Goal: Information Seeking & Learning: Learn about a topic

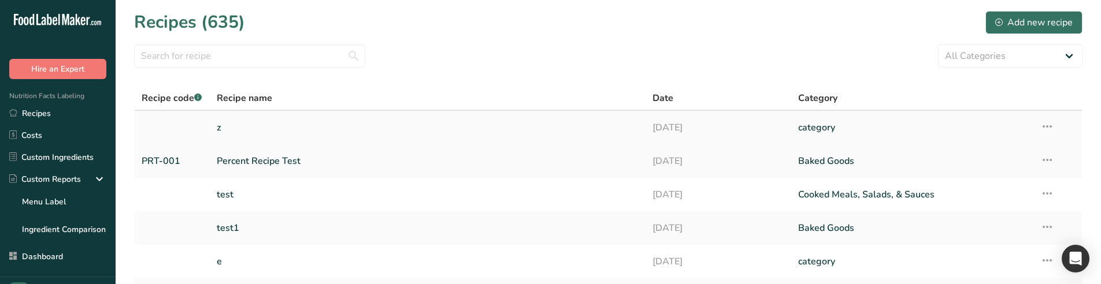
click at [282, 128] on link "z" at bounding box center [428, 128] width 422 height 24
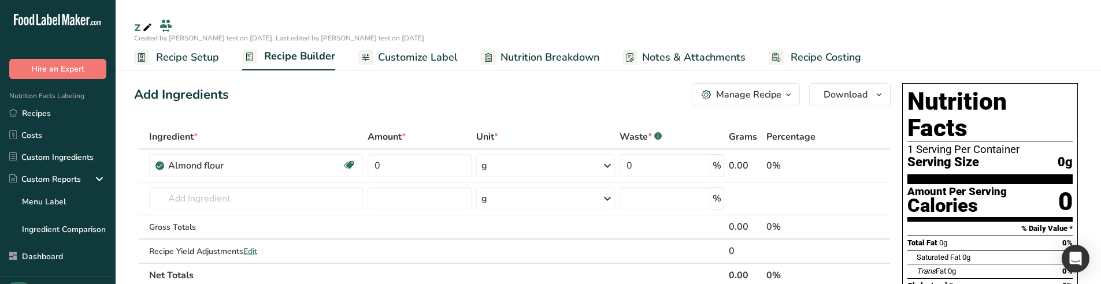
click at [520, 64] on span "Nutrition Breakdown" at bounding box center [549, 58] width 99 height 16
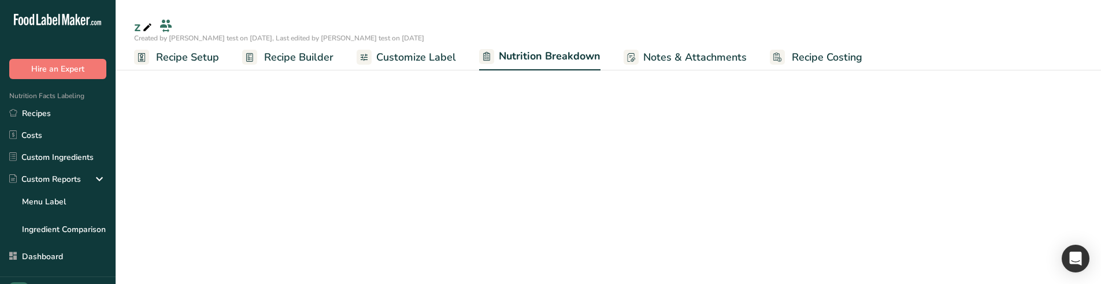
select select "Calories"
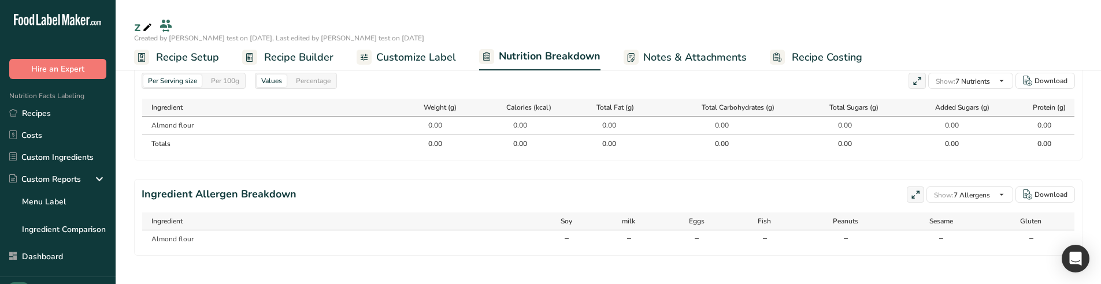
scroll to position [558, 0]
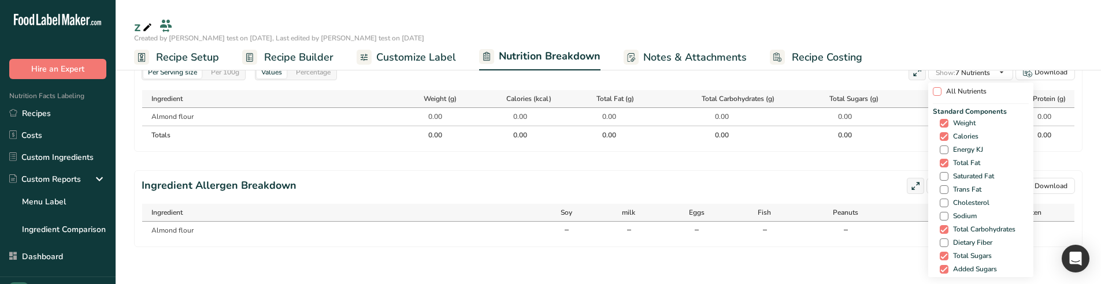
click at [935, 94] on span at bounding box center [937, 91] width 9 height 9
click at [935, 94] on input "All Nutrients" at bounding box center [937, 92] width 8 height 8
checkbox input "true"
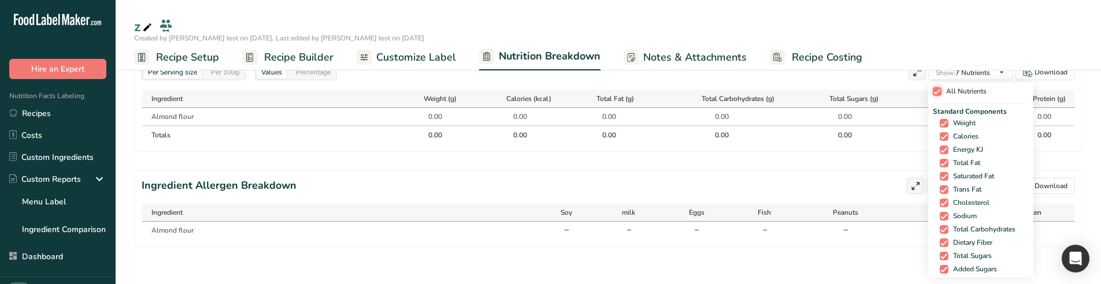
checkbox input "true"
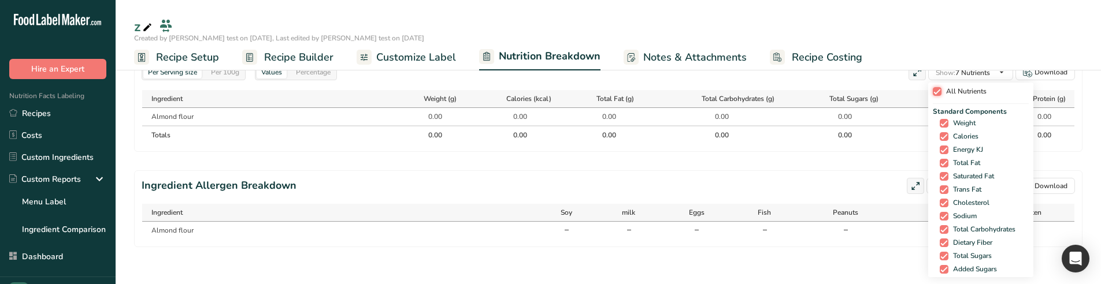
checkbox input "true"
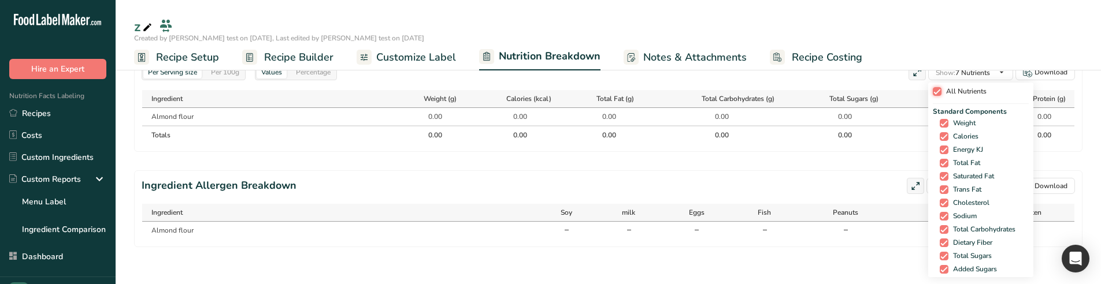
checkbox input "true"
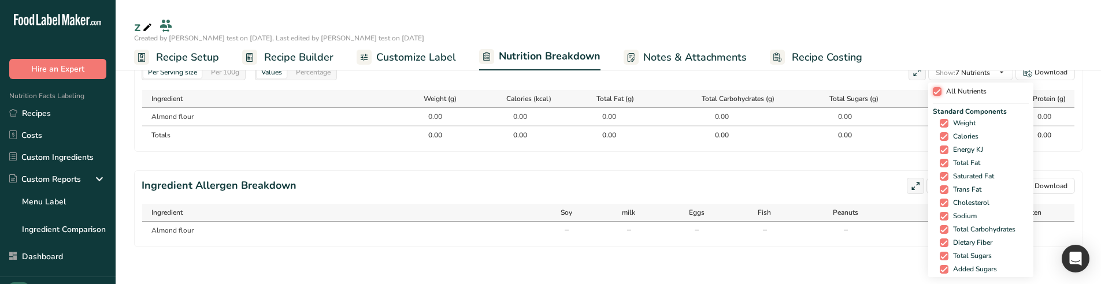
checkbox input "true"
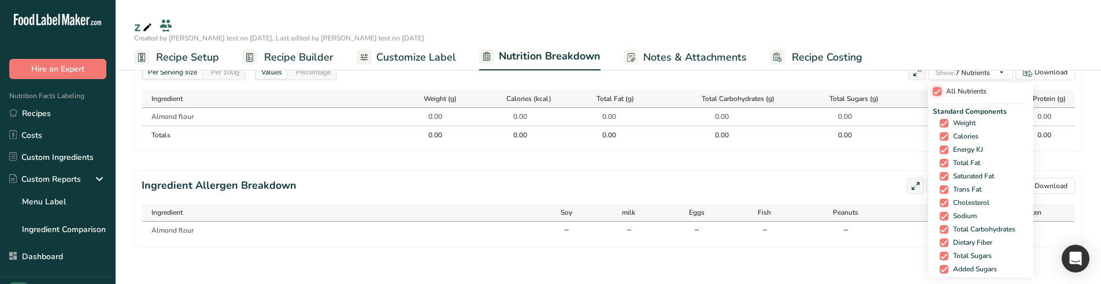
checkbox input "true"
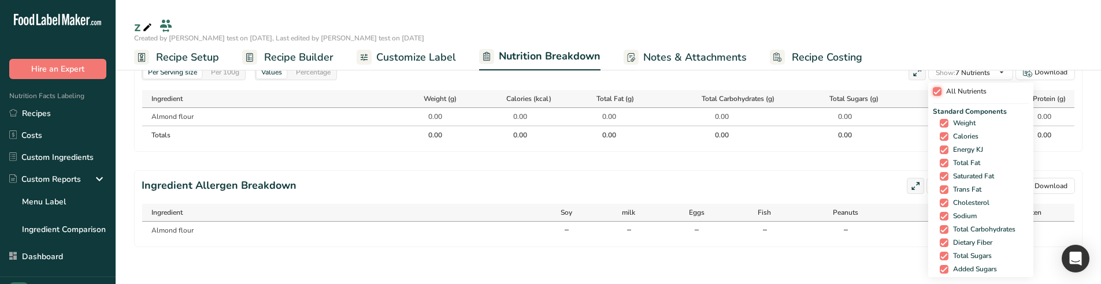
checkbox input "true"
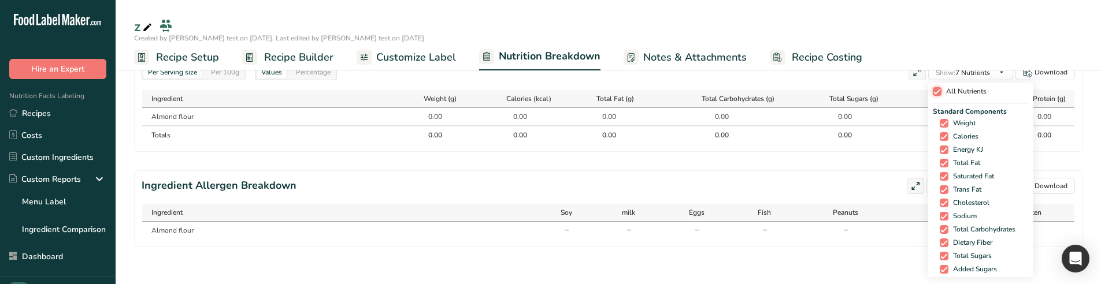
checkbox input "true"
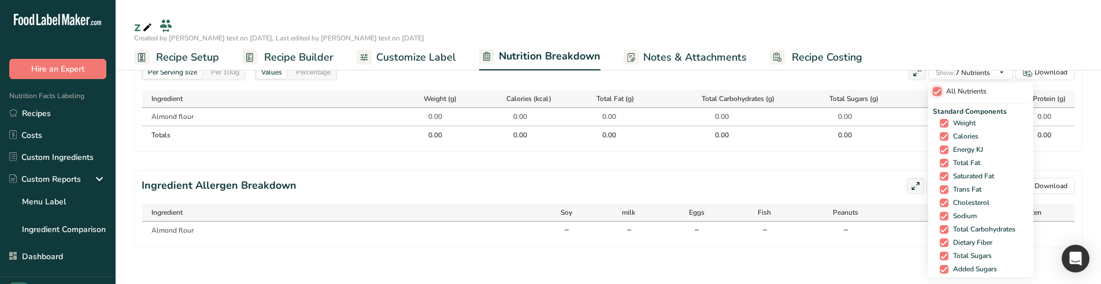
checkbox input "true"
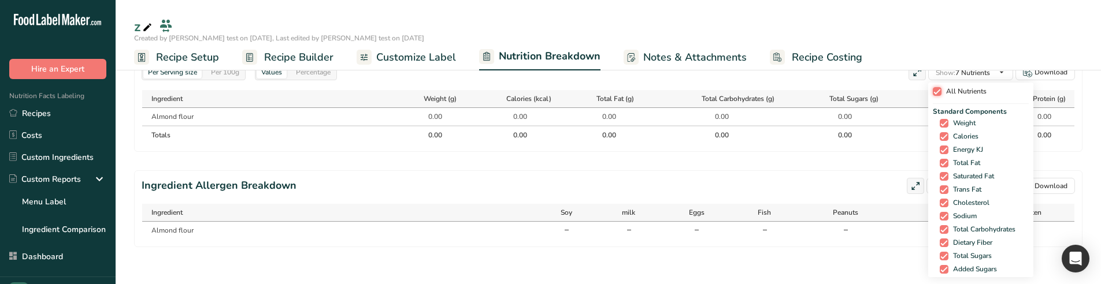
checkbox input "true"
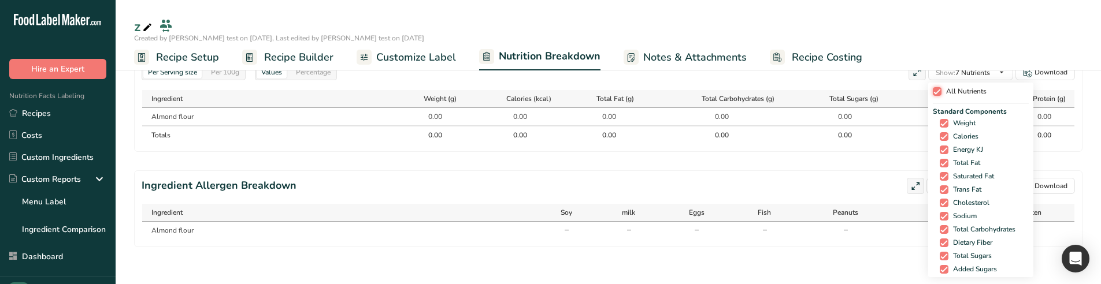
checkbox input "true"
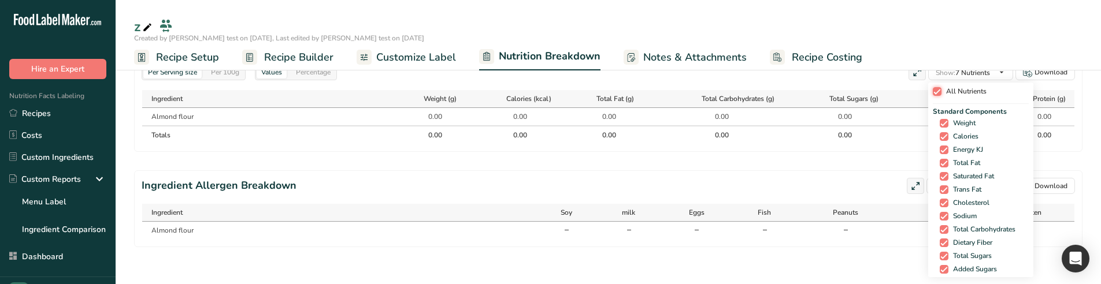
checkbox input "true"
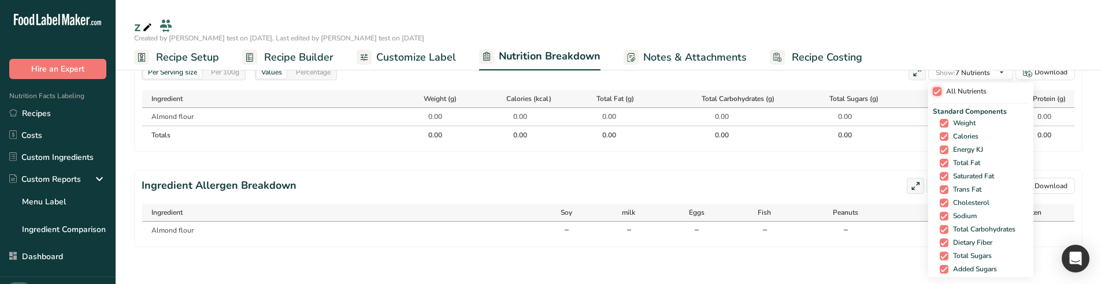
checkbox input "true"
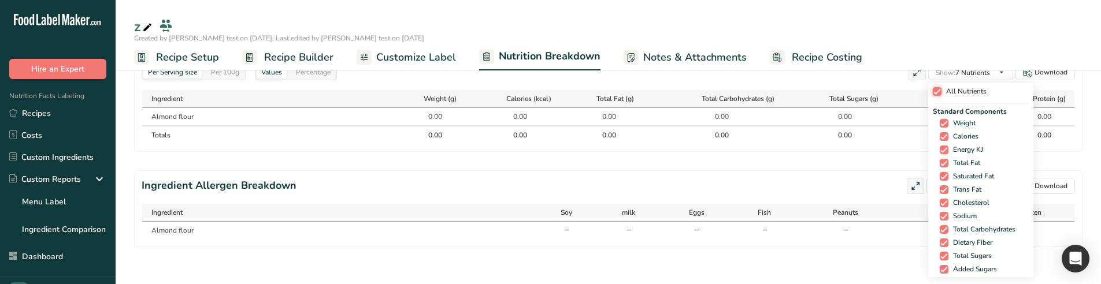
checkbox input "true"
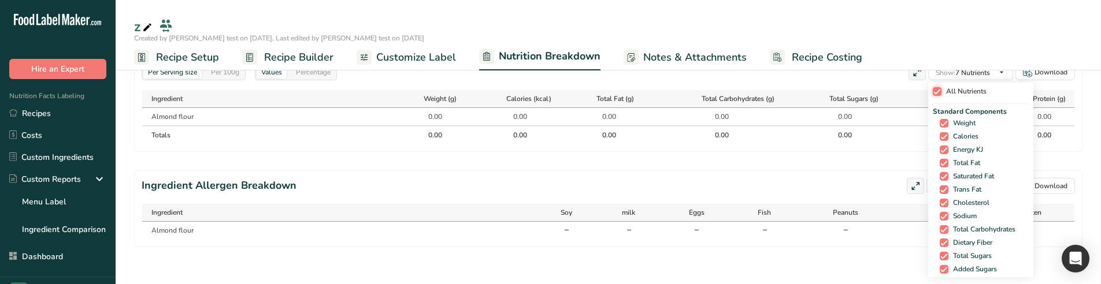
checkbox input "true"
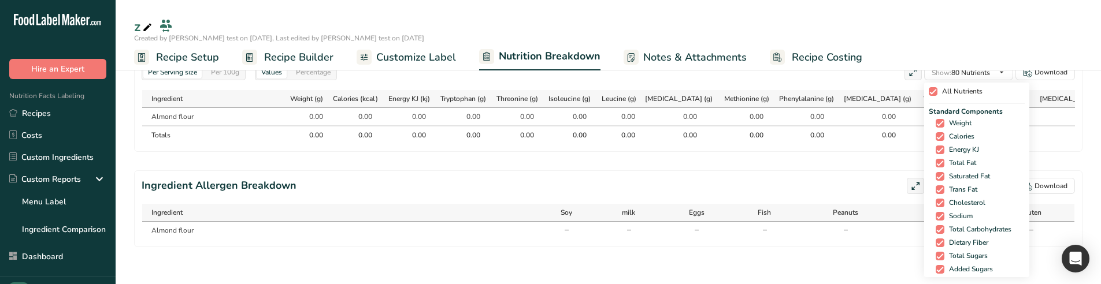
click at [937, 94] on span "All Nutrients" at bounding box center [959, 91] width 45 height 9
click at [935, 94] on input "All Nutrients" at bounding box center [933, 92] width 8 height 8
checkbox input "false"
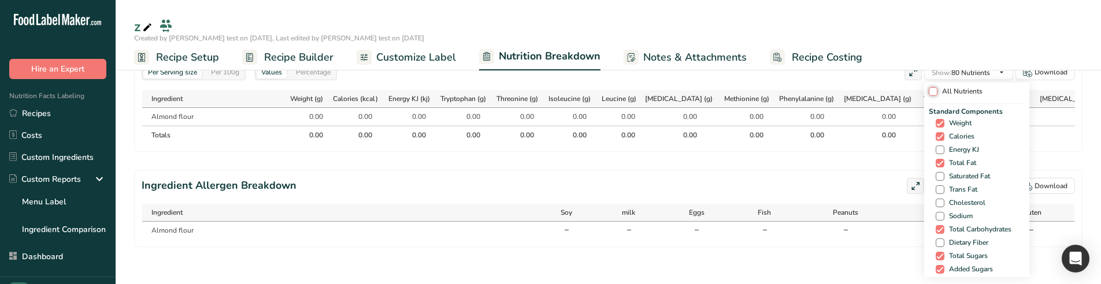
checkbox input "false"
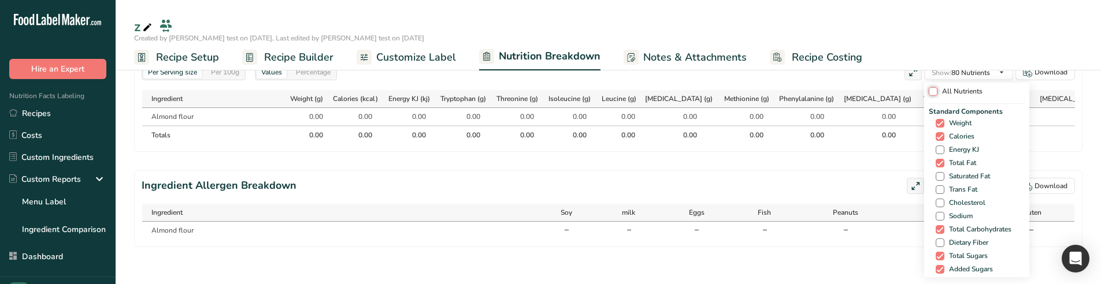
checkbox input "false"
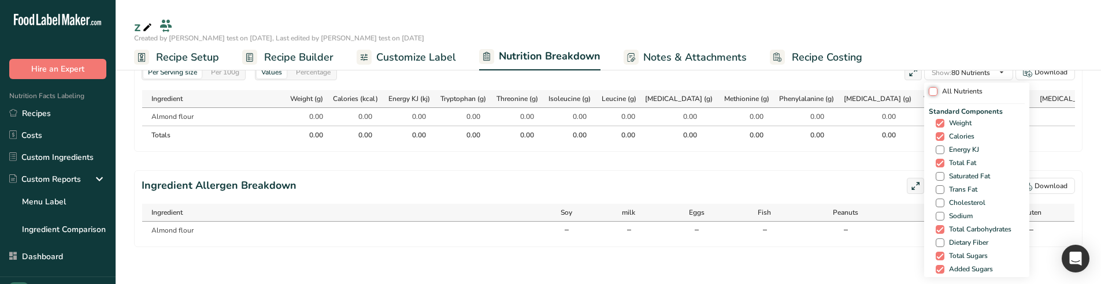
checkbox input "false"
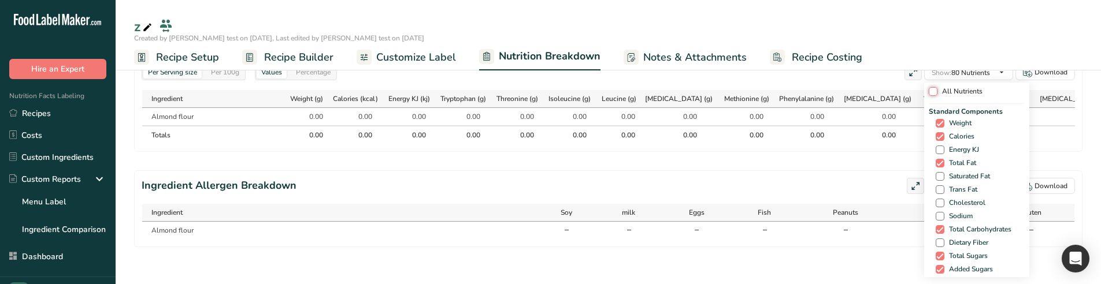
checkbox input "false"
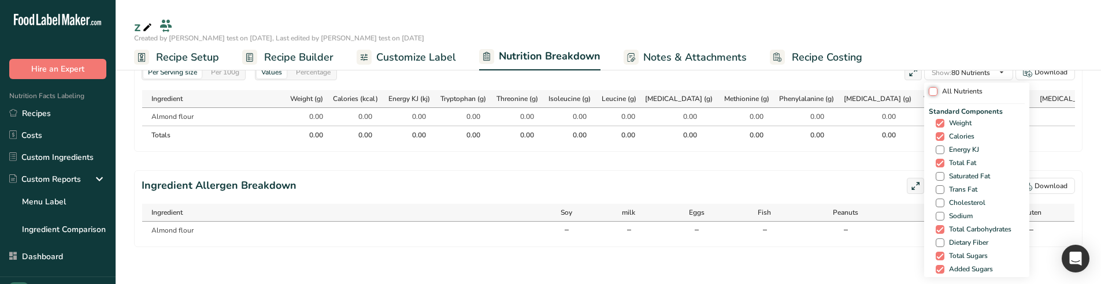
checkbox input "false"
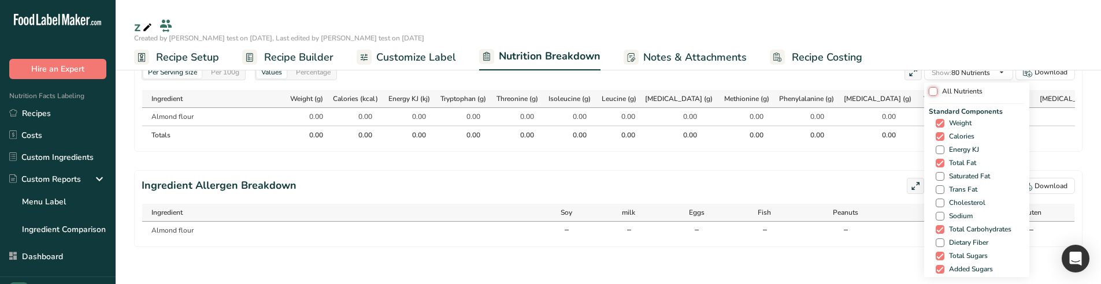
checkbox input "false"
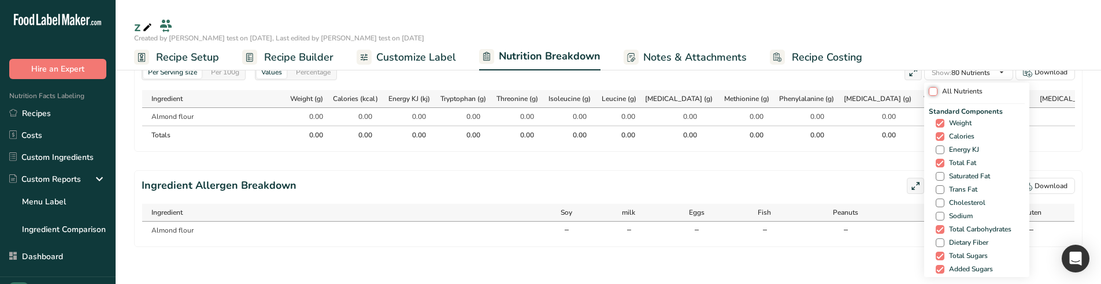
checkbox input "false"
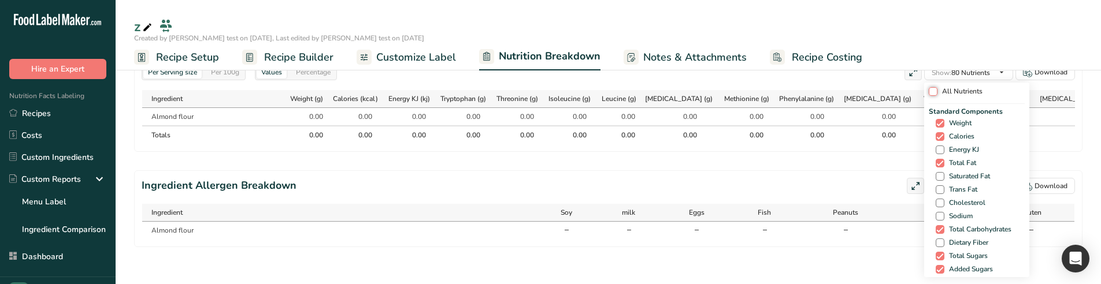
checkbox input "false"
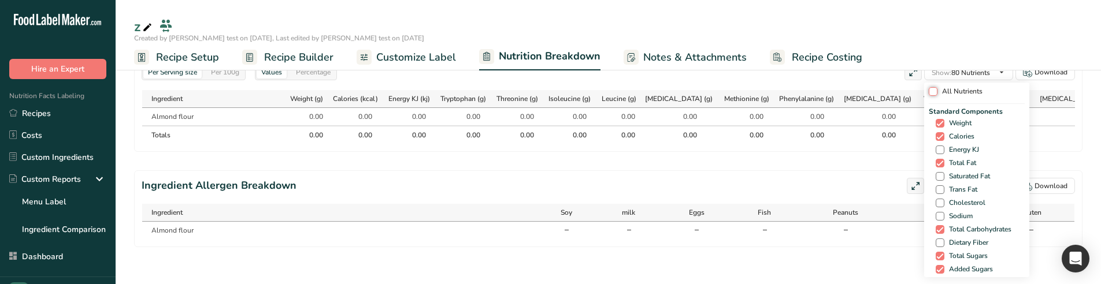
checkbox input "false"
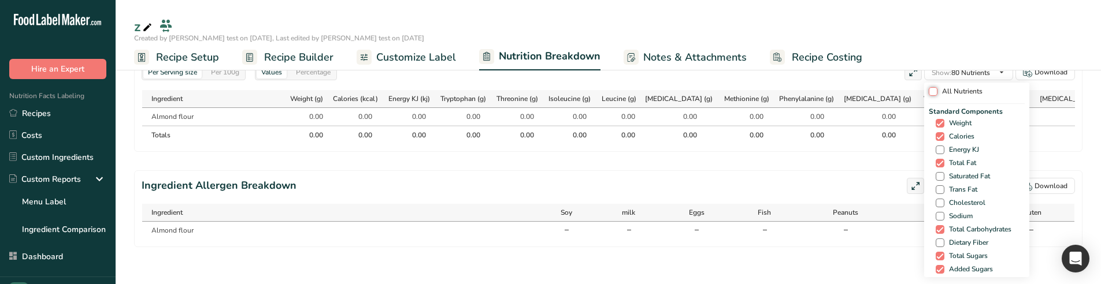
checkbox input "false"
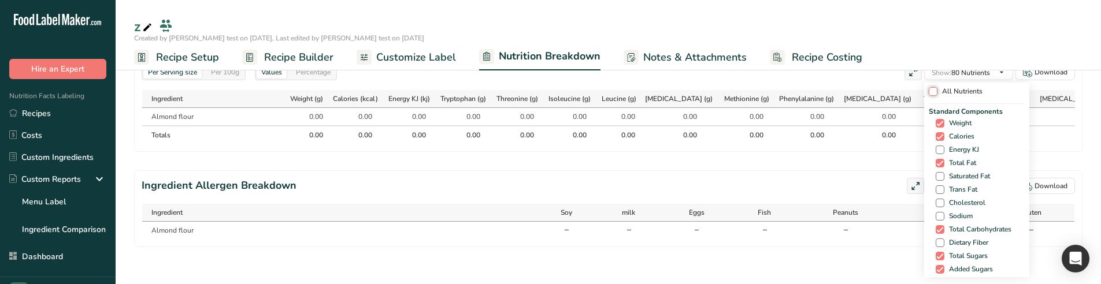
checkbox input "false"
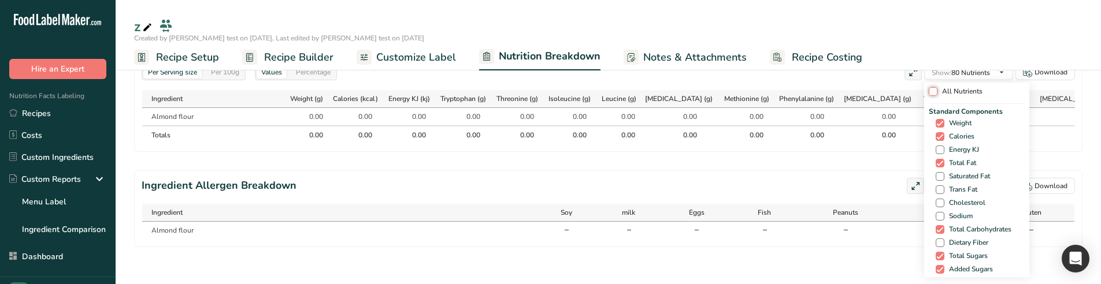
checkbox input "false"
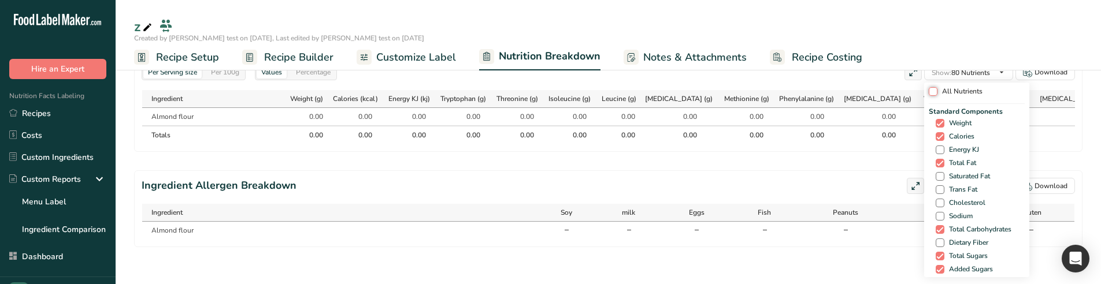
checkbox input "false"
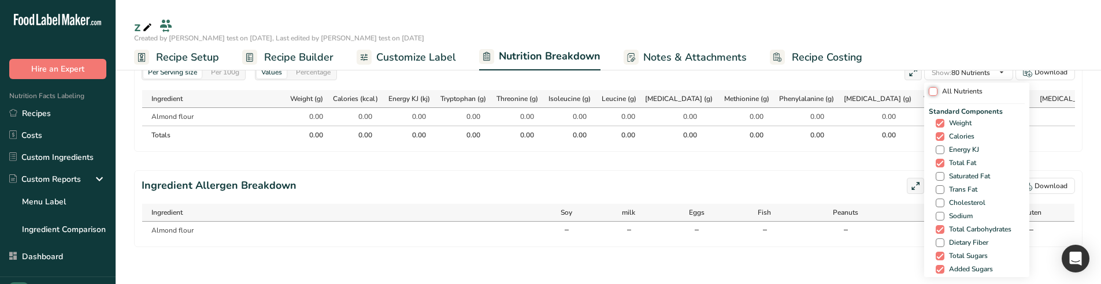
checkbox input "false"
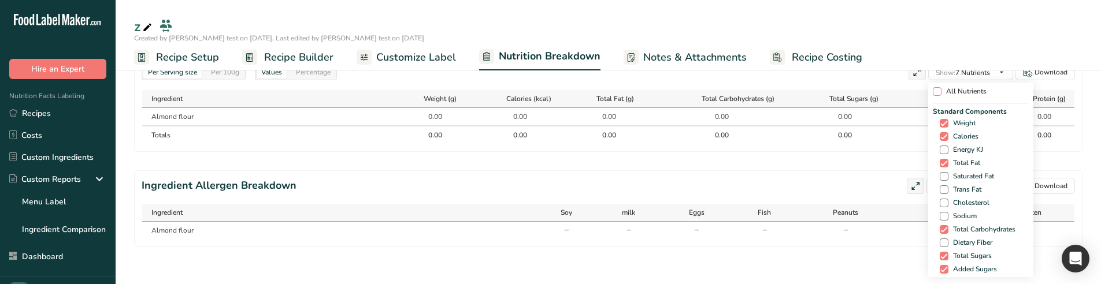
click at [935, 94] on span at bounding box center [937, 91] width 9 height 9
click at [935, 94] on input "All Nutrients" at bounding box center [937, 92] width 8 height 8
checkbox input "true"
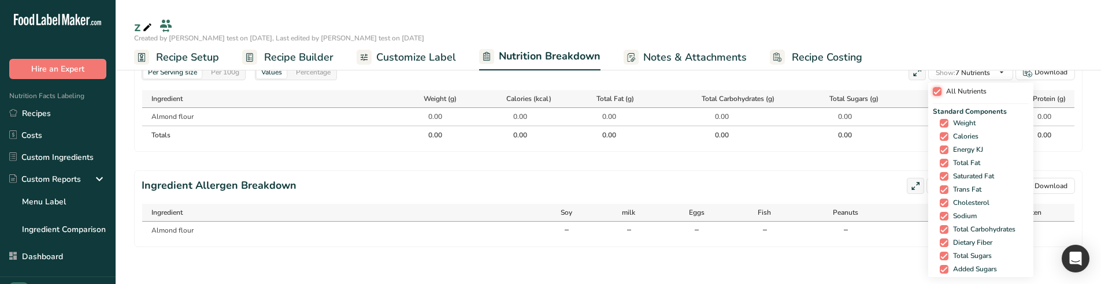
checkbox input "true"
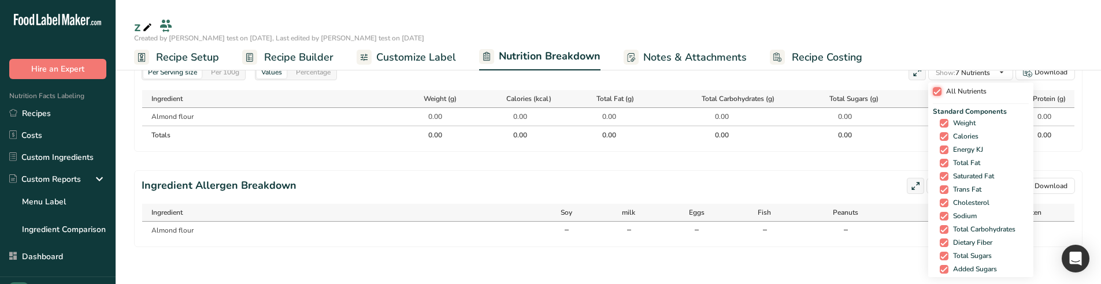
checkbox input "true"
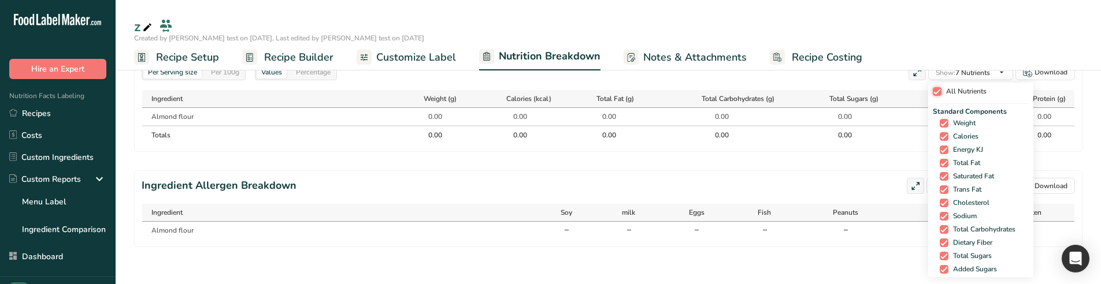
checkbox input "true"
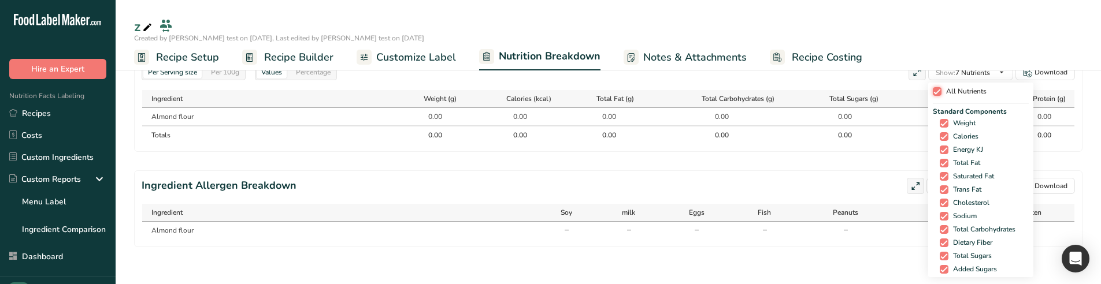
checkbox input "true"
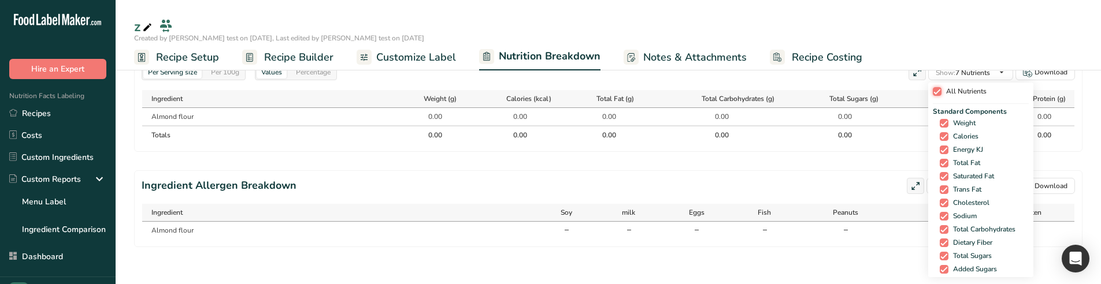
checkbox input "true"
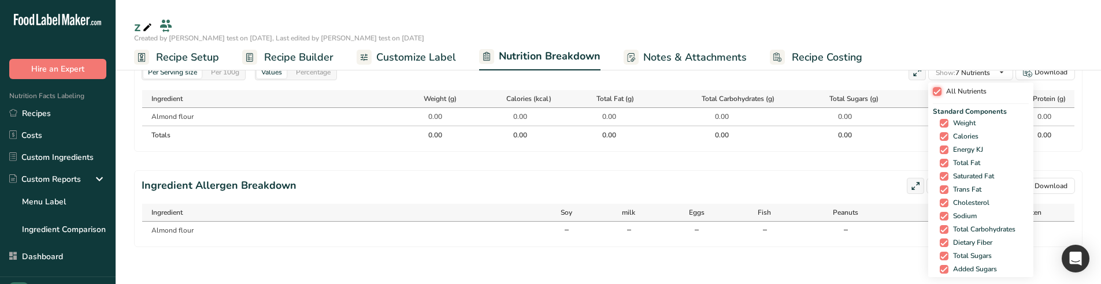
checkbox input "true"
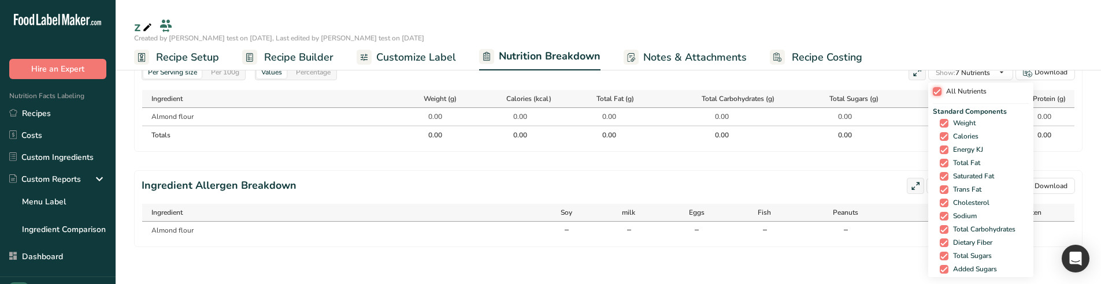
checkbox input "true"
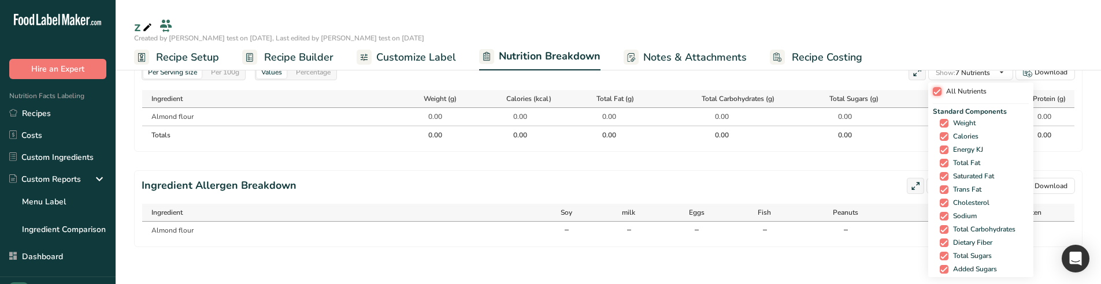
checkbox input "true"
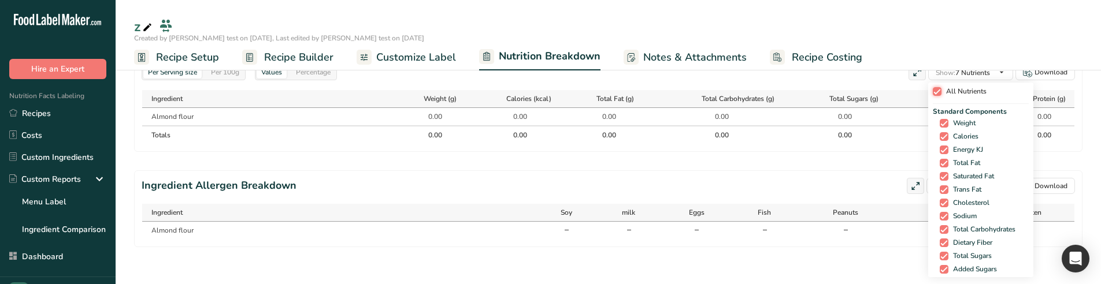
checkbox input "true"
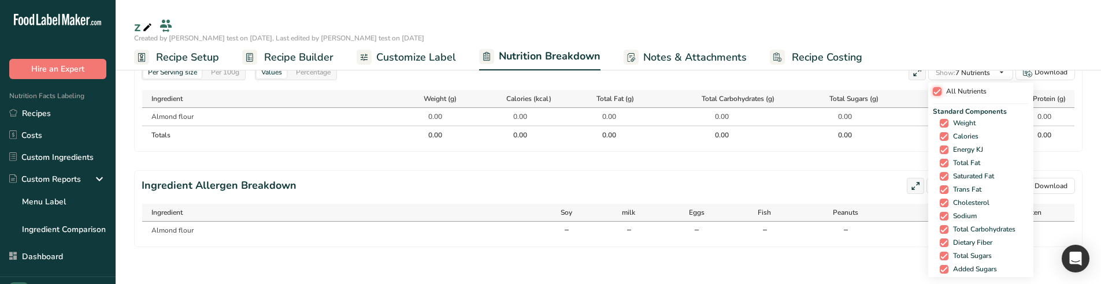
checkbox input "true"
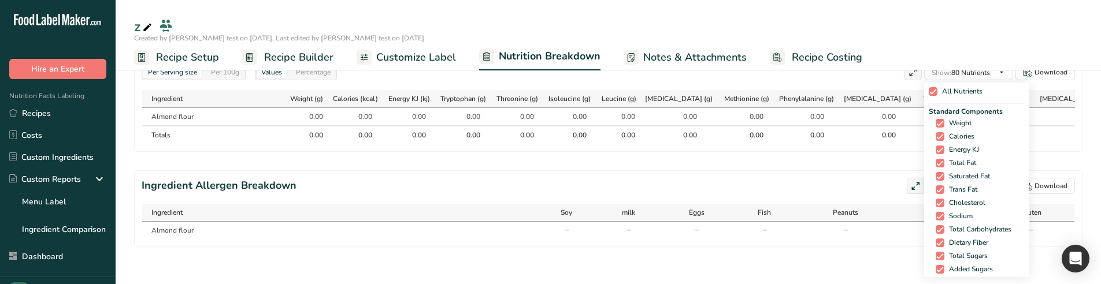
click at [935, 144] on div "Standard Components Weight Calories Energy KJ Total Fat Saturated Fat Trans Fat…" at bounding box center [977, 197] width 96 height 183
click at [940, 153] on span at bounding box center [939, 150] width 9 height 9
click at [940, 153] on input "Energy KJ" at bounding box center [939, 150] width 8 height 8
click at [940, 166] on span at bounding box center [939, 163] width 9 height 9
click at [940, 166] on input "Total Fat" at bounding box center [939, 163] width 8 height 8
